Goal: Consume media (video, audio)

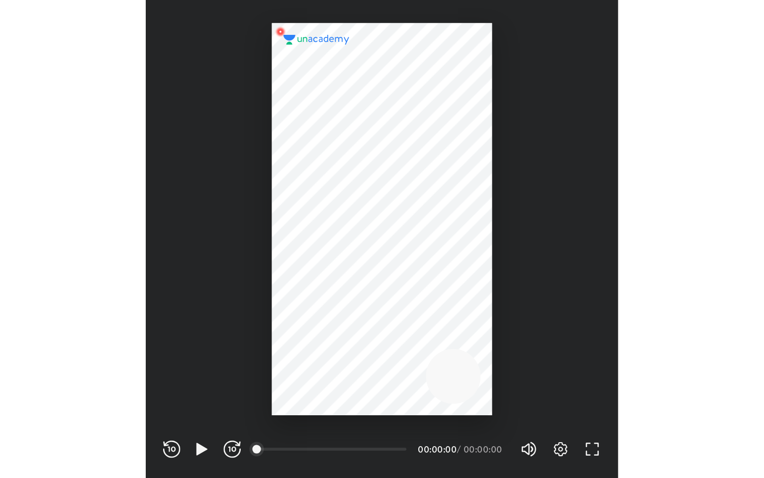
scroll to position [330, 326]
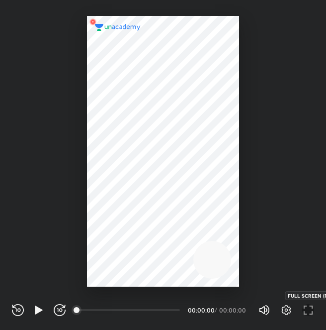
click at [307, 308] on icon "button" at bounding box center [309, 310] width 12 height 12
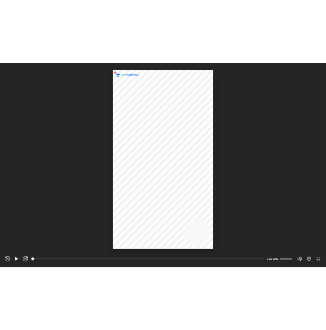
scroll to position [478, 764]
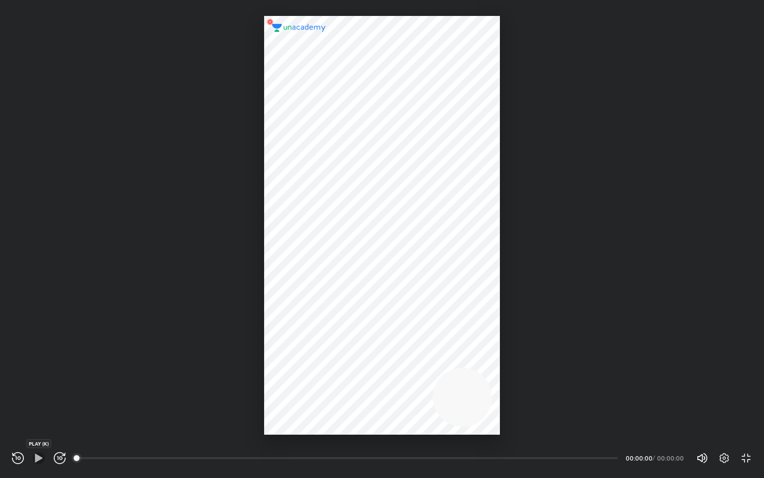
click at [39, 329] on icon "button" at bounding box center [38, 457] width 7 height 8
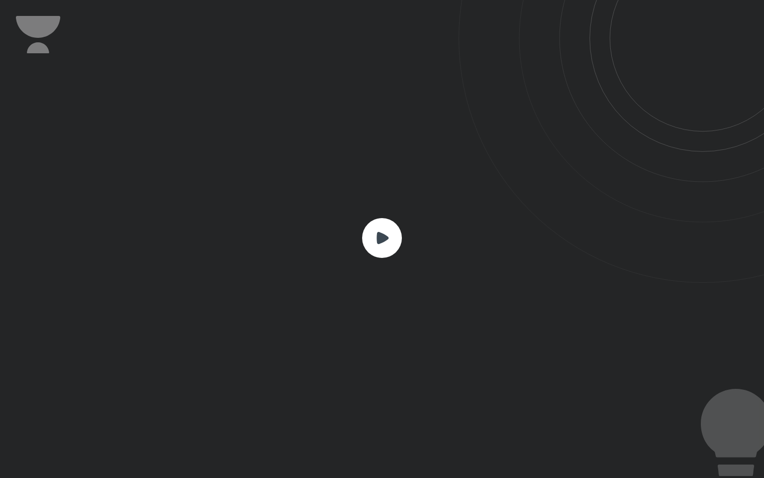
click at [326, 247] on rect at bounding box center [382, 238] width 40 height 40
click at [326, 233] on icon at bounding box center [383, 238] width 12 height 12
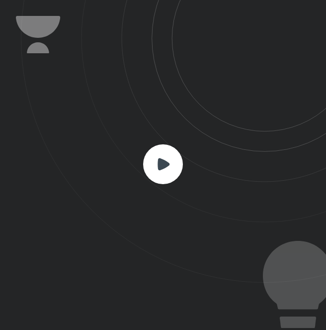
scroll to position [330, 326]
click at [169, 175] on rect at bounding box center [163, 164] width 40 height 40
click at [174, 163] on rect at bounding box center [163, 164] width 40 height 40
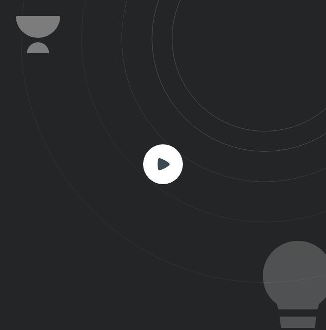
click at [174, 163] on rect at bounding box center [163, 164] width 40 height 40
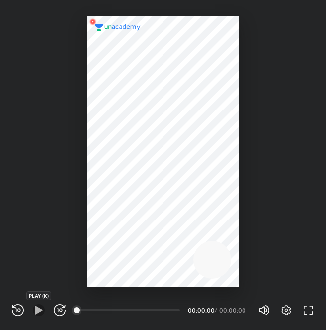
click at [39, 308] on icon "button" at bounding box center [38, 310] width 7 height 8
